Goal: Task Accomplishment & Management: Use online tool/utility

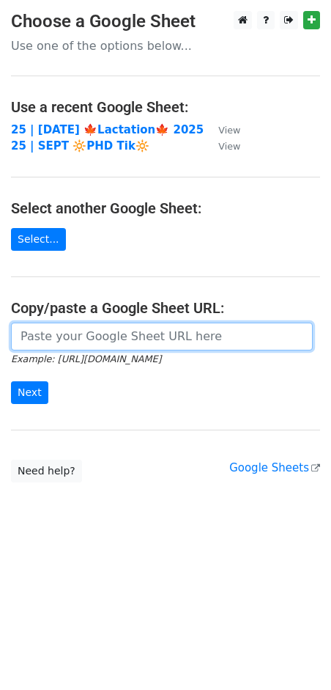
click at [90, 342] on input "url" at bounding box center [162, 336] width 302 height 28
paste input "https://docs.google.com/spreadsheets/d/1L2jdh8AGVbUkdkWNXnjSZxIz-X2459omxSO-azT…"
type input "https://docs.google.com/spreadsheets/d/1L2jdh8AGVbUkdkWNXnjSZxIz-X2459omxSO-azT…"
click at [11, 381] on input "Next" at bounding box center [29, 392] width 37 height 23
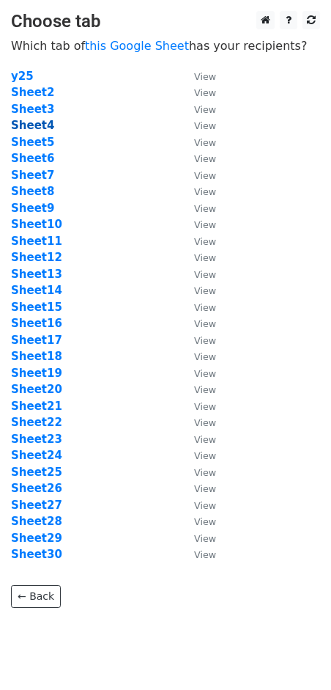
click at [40, 128] on strong "Sheet4" at bounding box center [32, 125] width 43 height 13
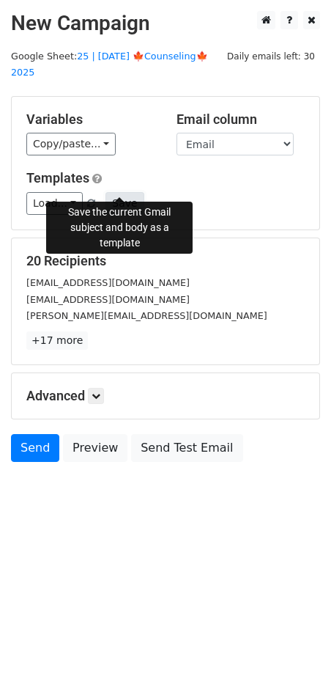
click at [127, 192] on button "Save" at bounding box center [125, 203] width 38 height 23
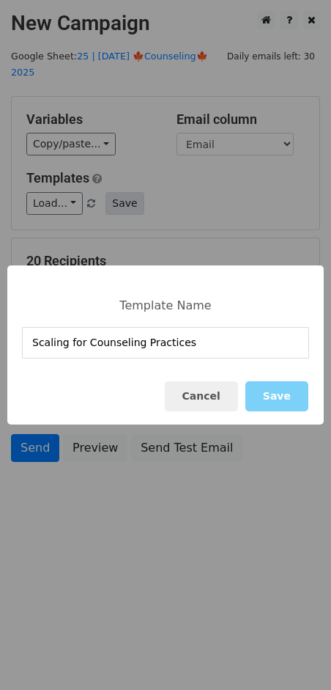
type input "Scaling for Counseling Practices"
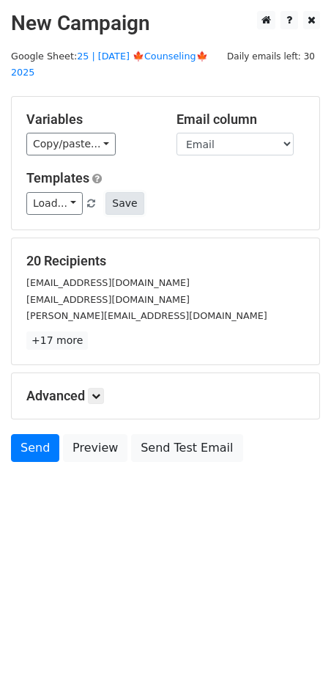
click at [125, 192] on button "Save" at bounding box center [125, 203] width 38 height 23
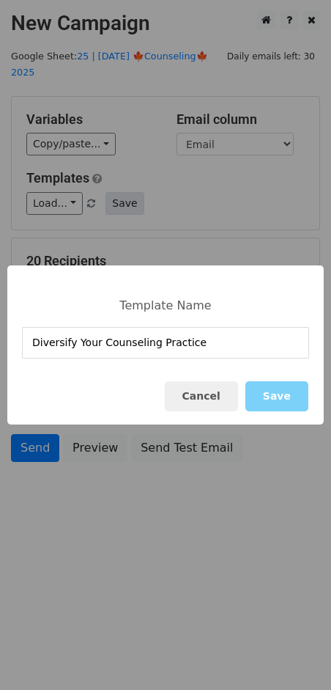
type input "Diversify Your Counseling Practice"
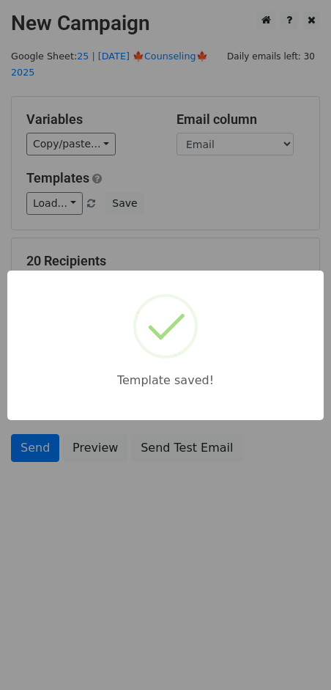
click at [78, 184] on div "Template saved!" at bounding box center [165, 345] width 331 height 690
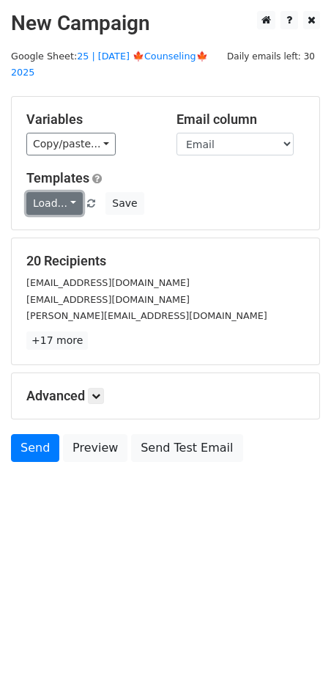
click at [52, 192] on link "Load..." at bounding box center [54, 203] width 56 height 23
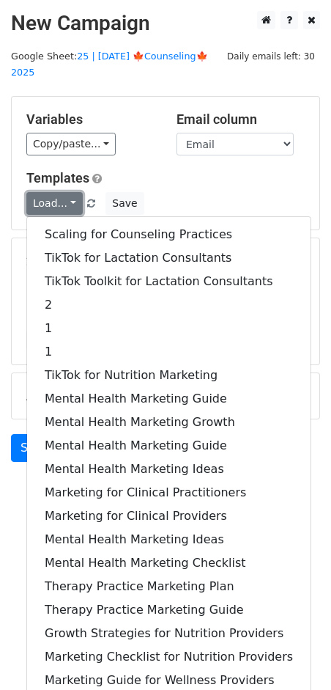
click at [52, 192] on link "Load..." at bounding box center [54, 203] width 56 height 23
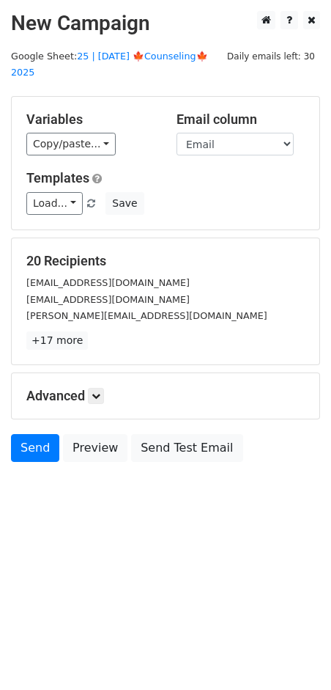
click at [218, 192] on div "Load... Scaling for Counseling Practices TikTok for Lactation Consultants TikTo…" at bounding box center [165, 203] width 300 height 23
click at [62, 192] on link "Load..." at bounding box center [54, 203] width 56 height 23
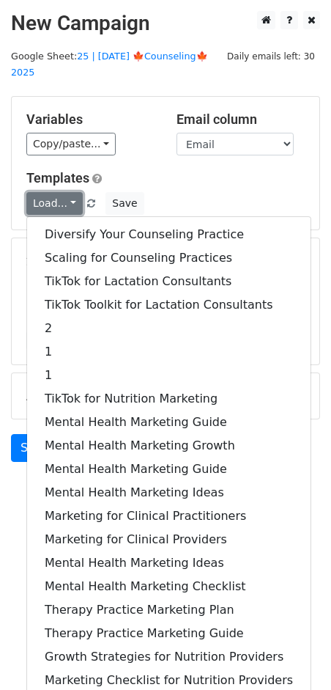
click at [62, 192] on link "Load..." at bounding box center [54, 203] width 56 height 23
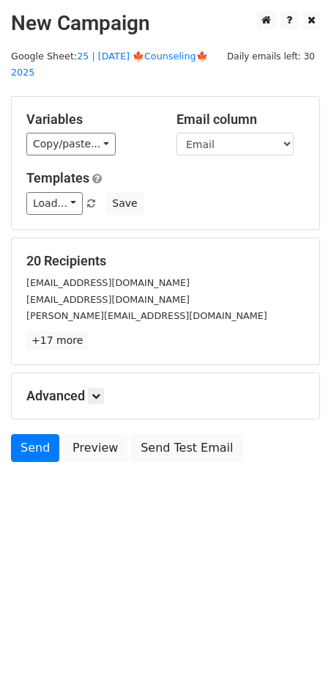
click at [167, 192] on div "Load... Diversify Your Counseling Practice Scaling for Counseling Practices Tik…" at bounding box center [165, 203] width 300 height 23
click at [104, 388] on link at bounding box center [96, 396] width 16 height 16
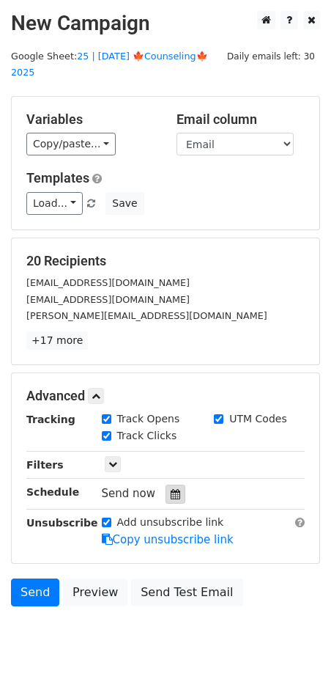
click at [171, 489] on icon at bounding box center [176, 494] width 10 height 10
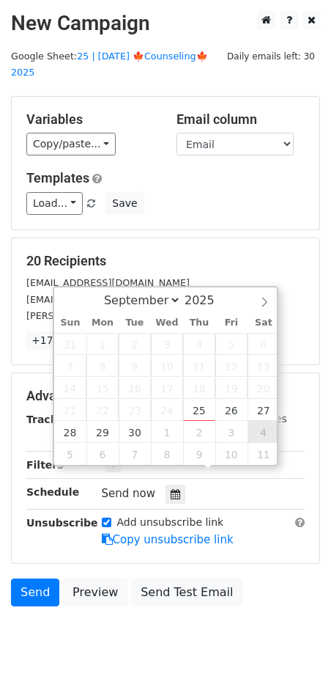
type input "2025-10-04 12:00"
select select "9"
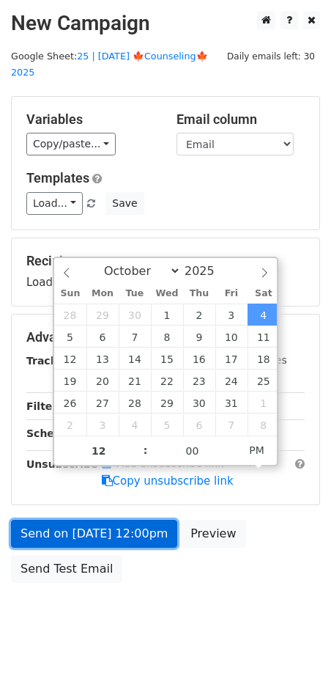
click at [123, 520] on link "Send on Oct 4 at 12:00pm" at bounding box center [94, 534] width 166 height 28
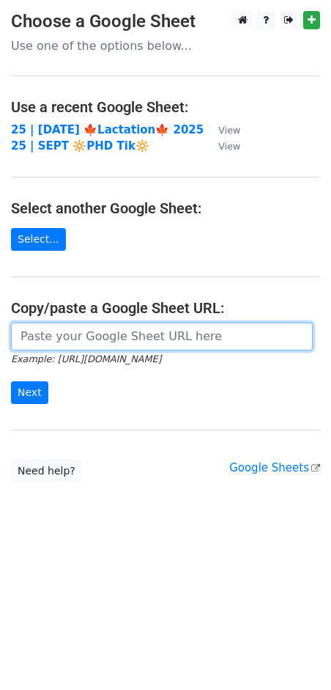
click at [41, 333] on input "url" at bounding box center [162, 336] width 302 height 28
paste input "https://docs.google.com/spreadsheets/d/1L2jdh8AGVbUkdkWNXnjSZxIz-X2459omxSO-azT…"
type input "https://docs.google.com/spreadsheets/d/1L2jdh8AGVbUkdkWNXnjSZxIz-X2459omxSO-azT…"
click at [11, 381] on input "Next" at bounding box center [29, 392] width 37 height 23
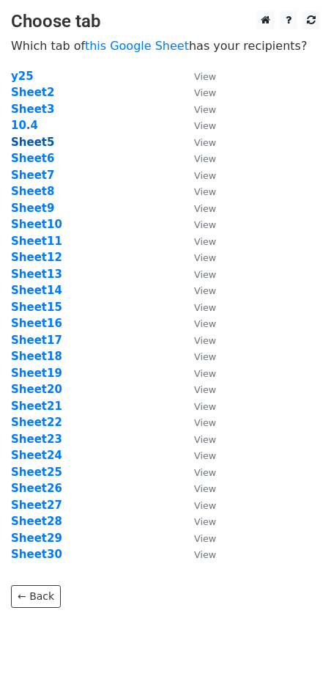
click at [43, 142] on strong "Sheet5" at bounding box center [32, 142] width 43 height 13
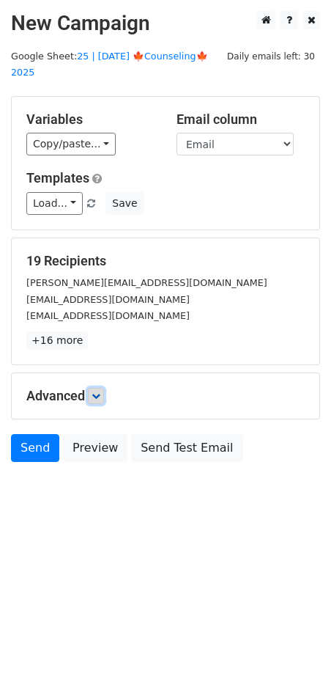
click at [100, 391] on icon at bounding box center [96, 395] width 9 height 9
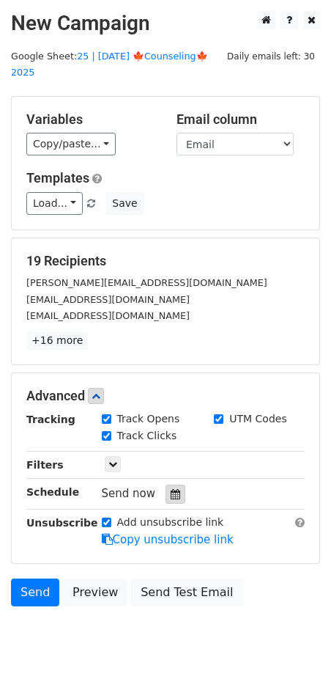
click at [171, 489] on icon at bounding box center [176, 494] width 10 height 10
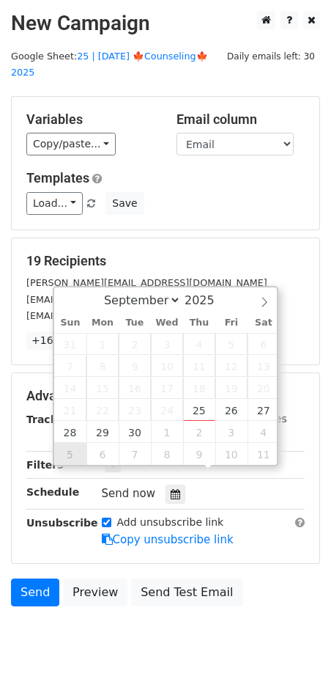
type input "[DATE] 12:00"
select select "9"
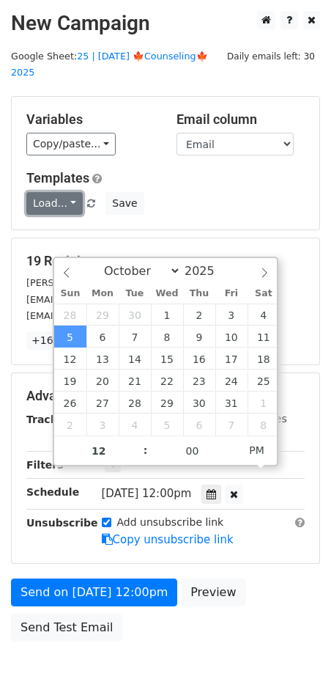
click at [62, 192] on link "Load..." at bounding box center [54, 203] width 56 height 23
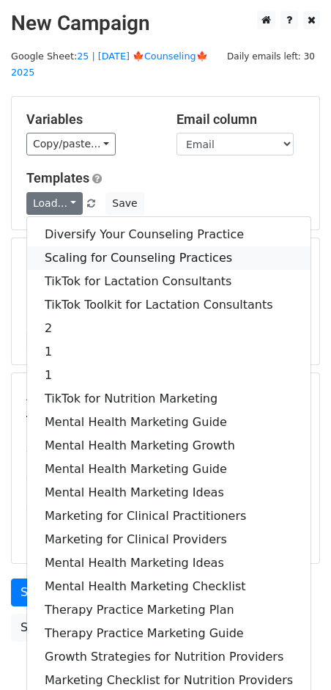
click at [86, 246] on link "Scaling for Counseling Practices" at bounding box center [169, 257] width 284 height 23
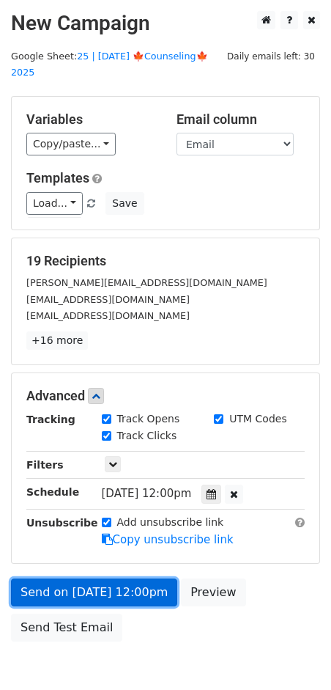
click at [94, 578] on link "Send on [DATE] 12:00pm" at bounding box center [94, 592] width 166 height 28
